Goal: Check status: Check status

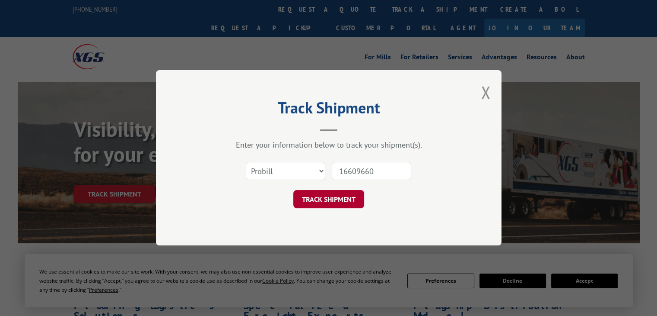
type input "16609660"
click at [344, 194] on button "TRACK SHIPMENT" at bounding box center [328, 199] width 71 height 18
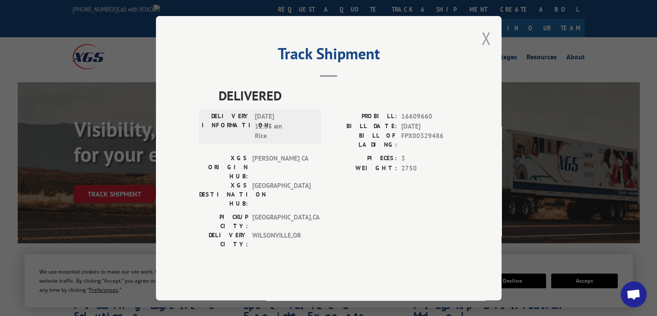
click at [484, 50] on button "Close modal" at bounding box center [486, 38] width 10 height 23
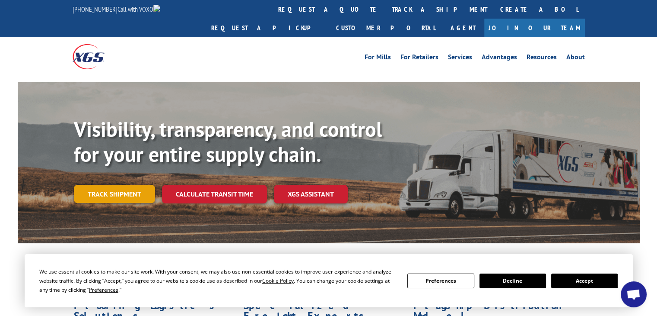
click at [130, 185] on link "Track shipment" at bounding box center [114, 194] width 81 height 18
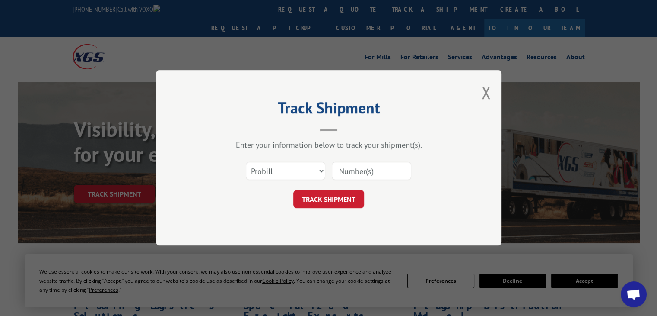
click at [362, 170] on input at bounding box center [372, 171] width 80 height 18
paste input "17674449"
type input "17674449"
click at [339, 200] on button "TRACK SHIPMENT" at bounding box center [328, 199] width 71 height 18
